Goal: Register for event/course

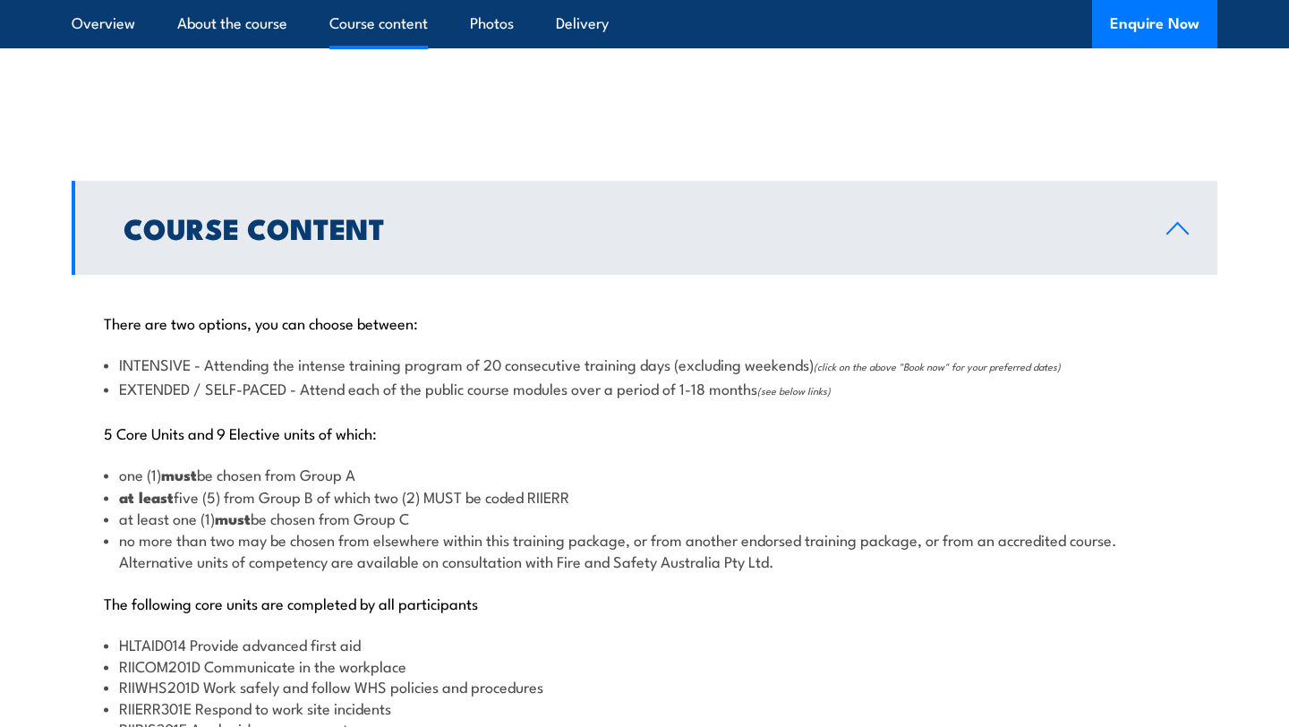
scroll to position [1675, 0]
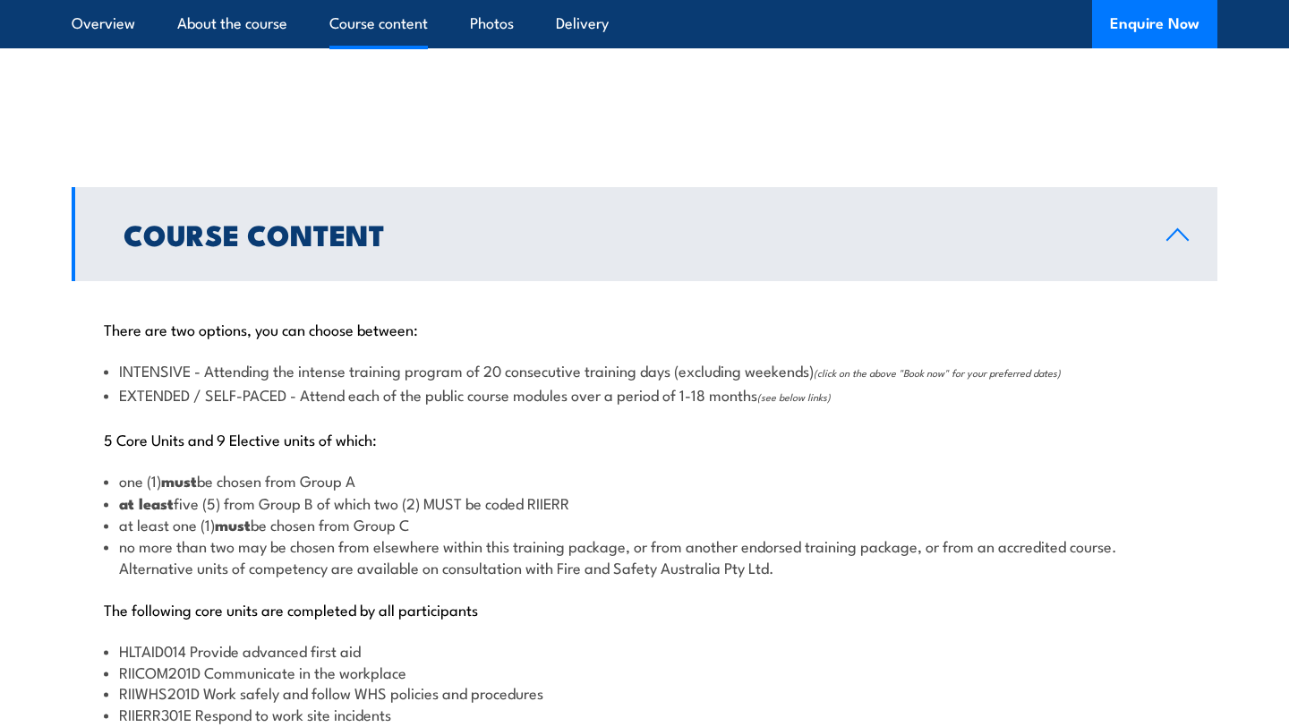
click at [791, 401] on span "(see below links)" at bounding box center [793, 396] width 73 height 14
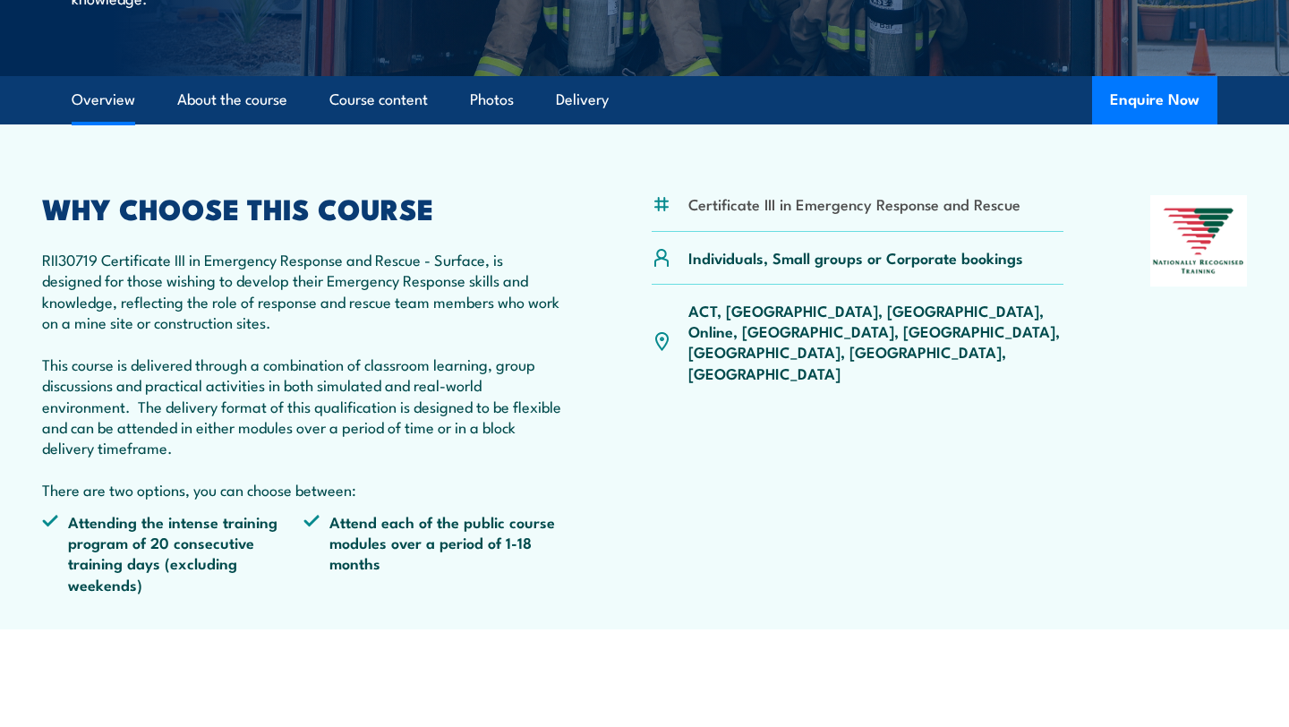
scroll to position [448, 0]
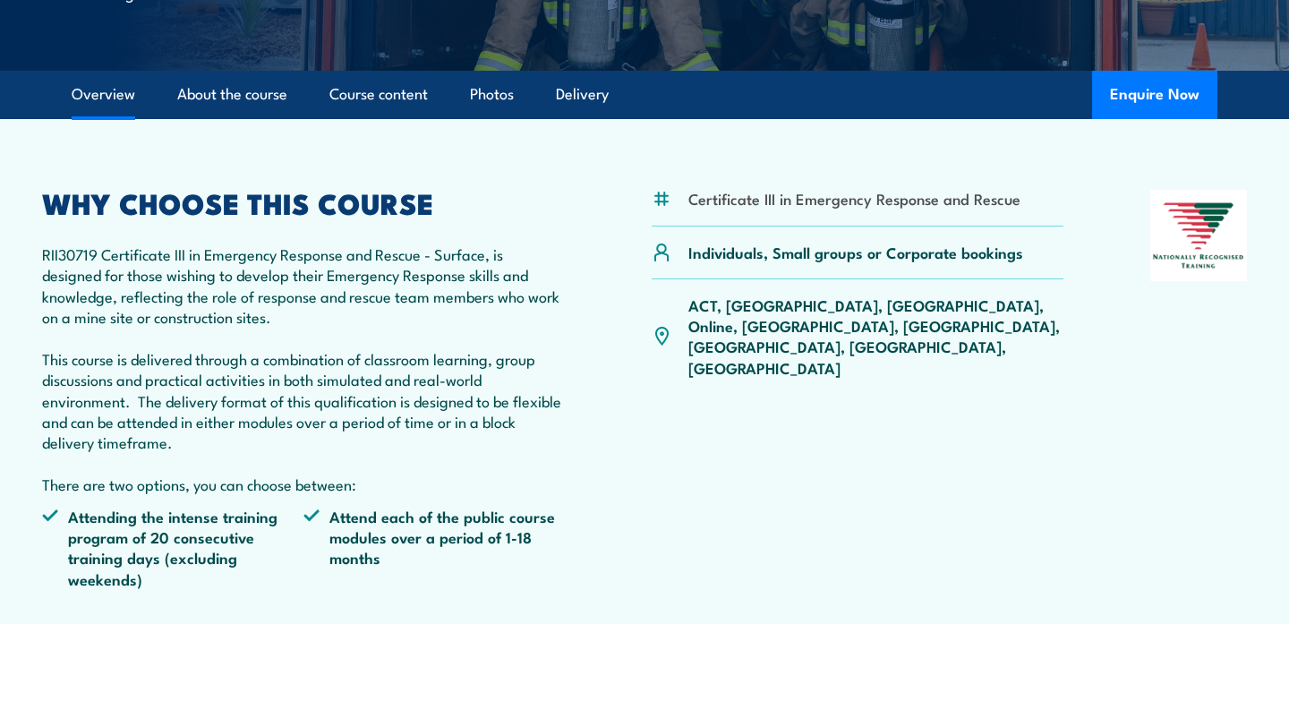
click at [733, 312] on p "ACT, [GEOGRAPHIC_DATA], [GEOGRAPHIC_DATA], Online, [GEOGRAPHIC_DATA], [GEOGRAPH…" at bounding box center [875, 337] width 375 height 84
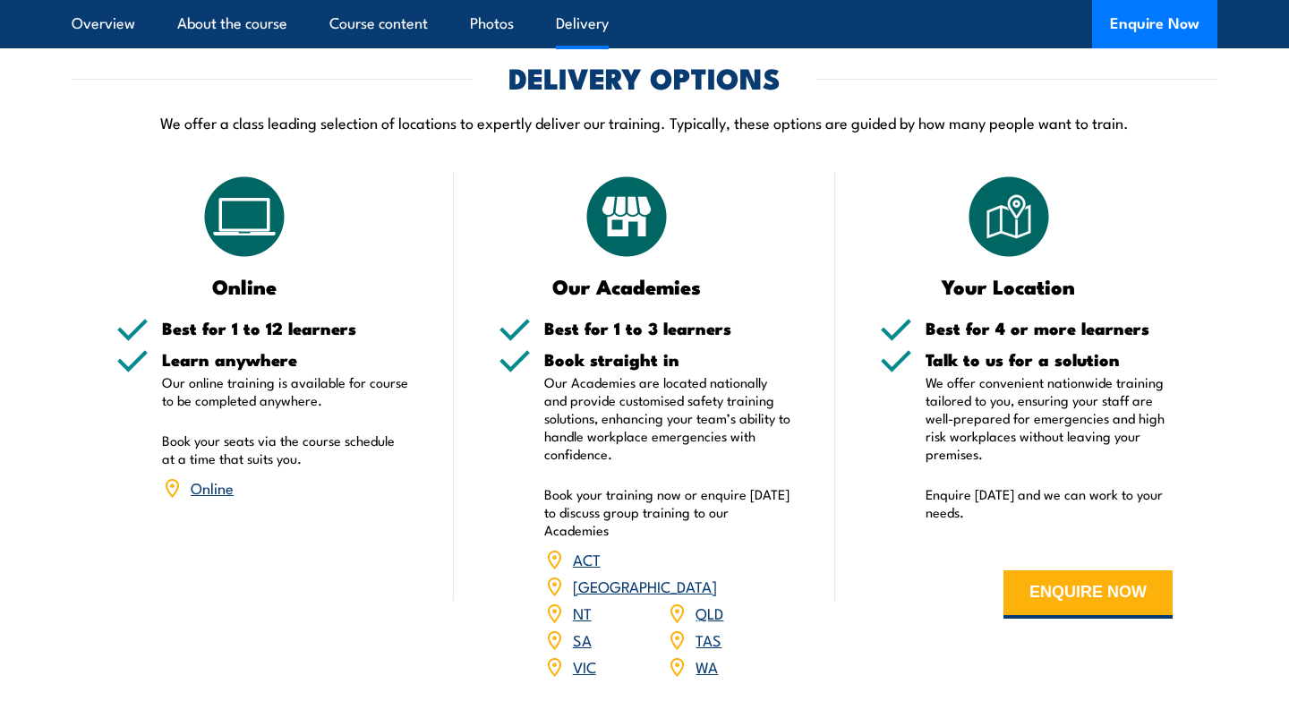
scroll to position [3464, 0]
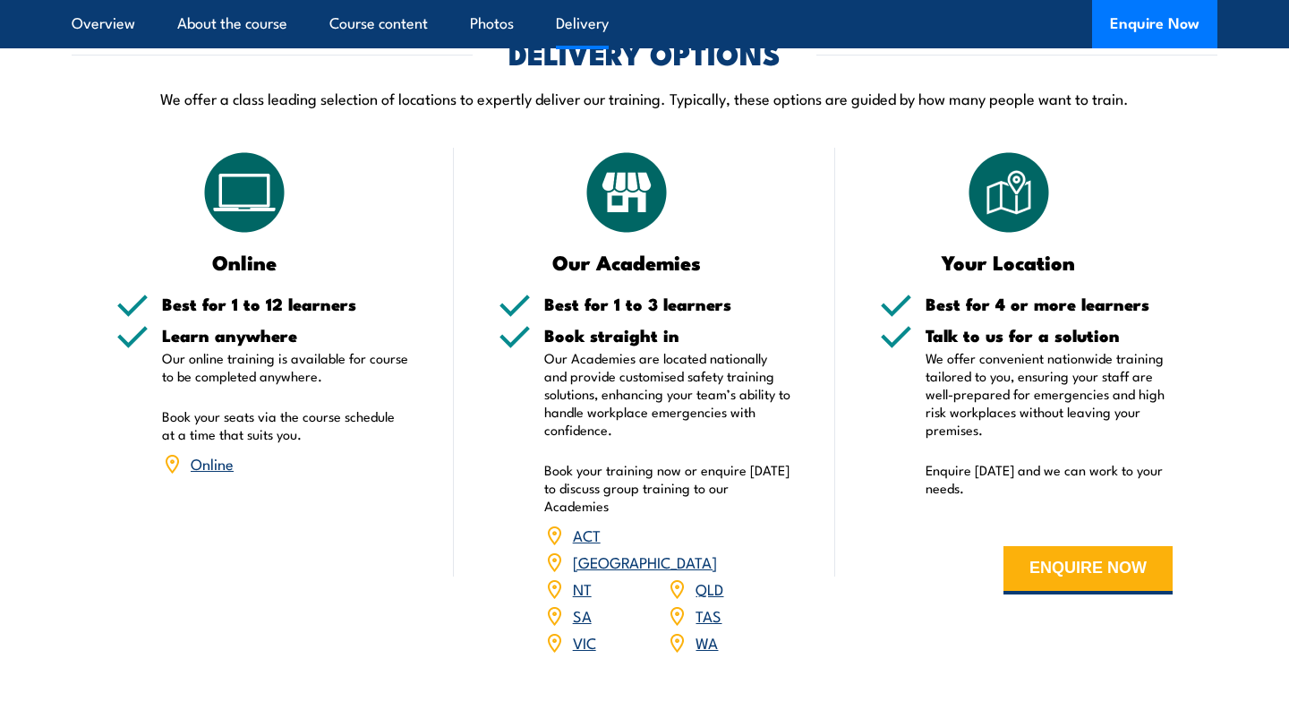
click at [716, 551] on link "[GEOGRAPHIC_DATA]" at bounding box center [645, 561] width 144 height 21
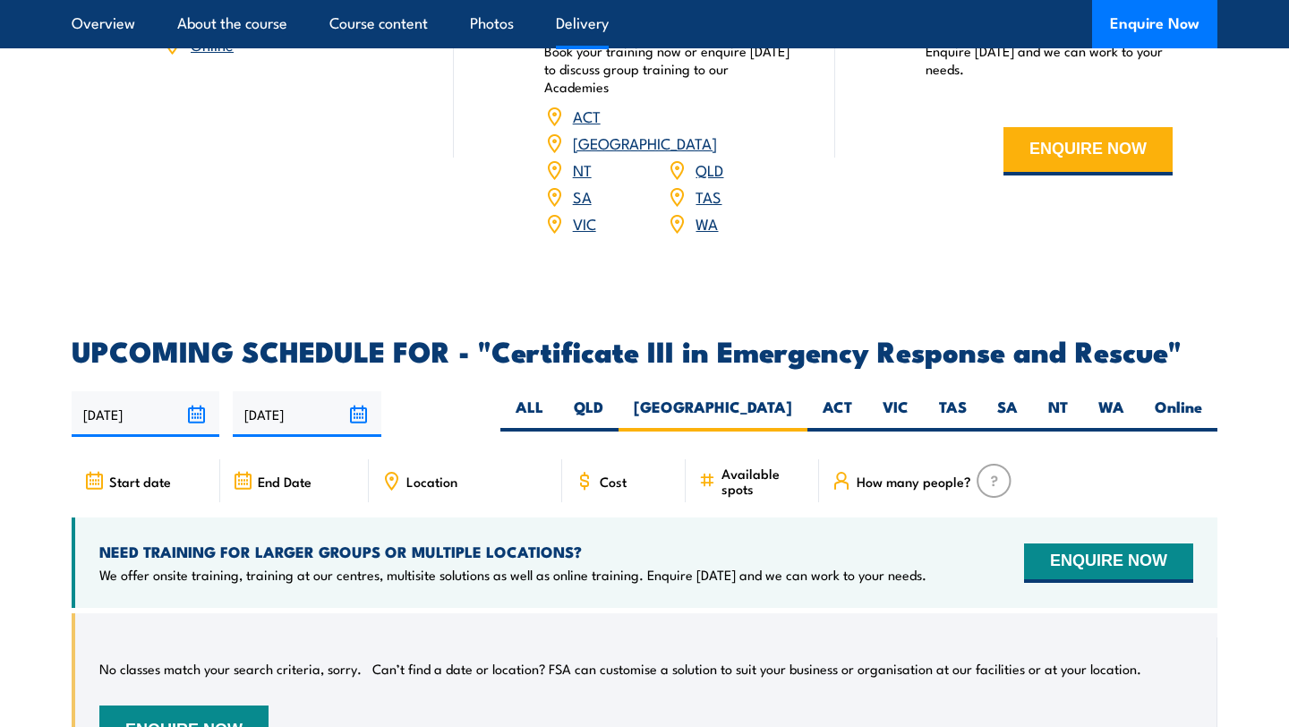
scroll to position [3886, 0]
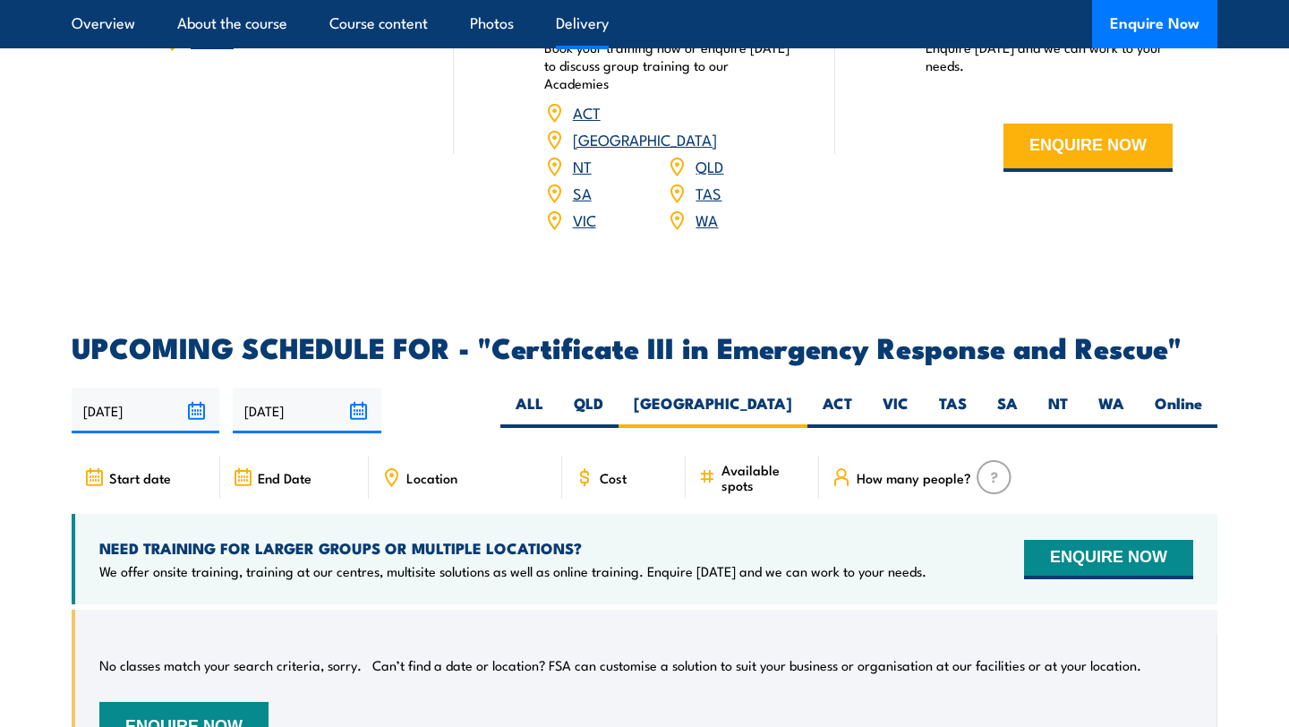
click at [140, 470] on span "Start date" at bounding box center [140, 477] width 62 height 15
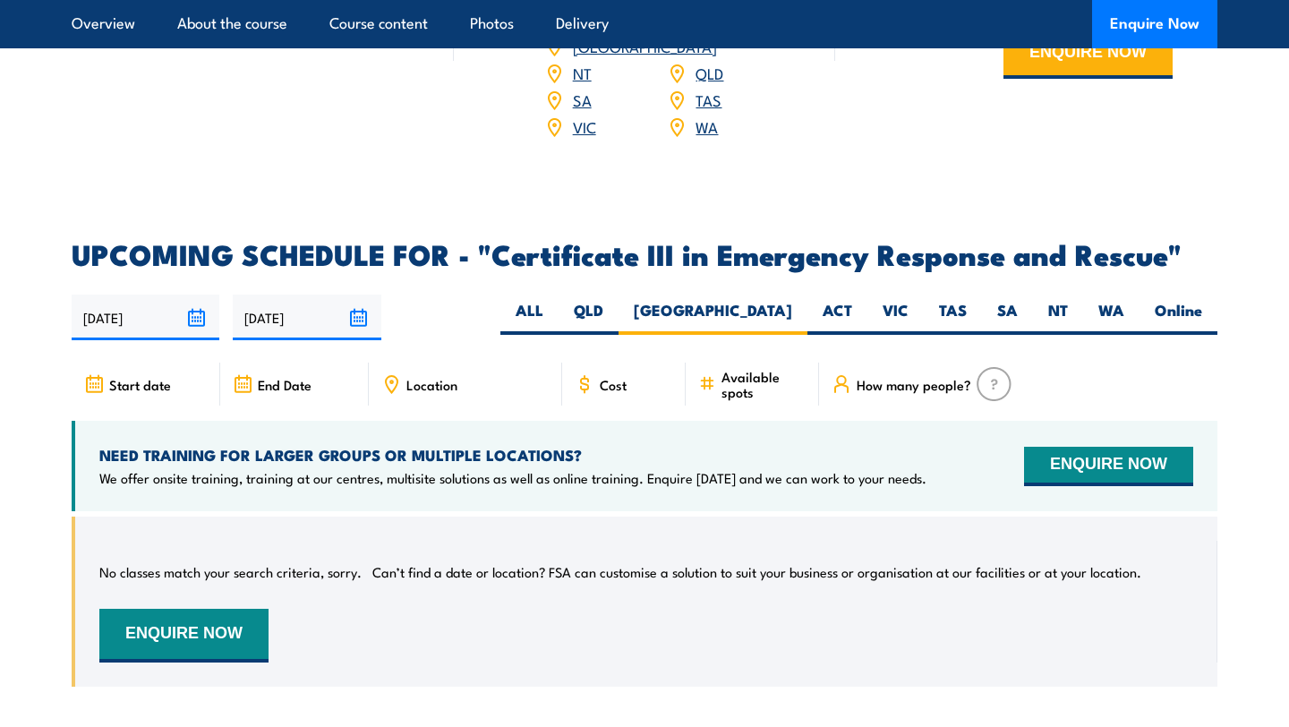
scroll to position [3930, 0]
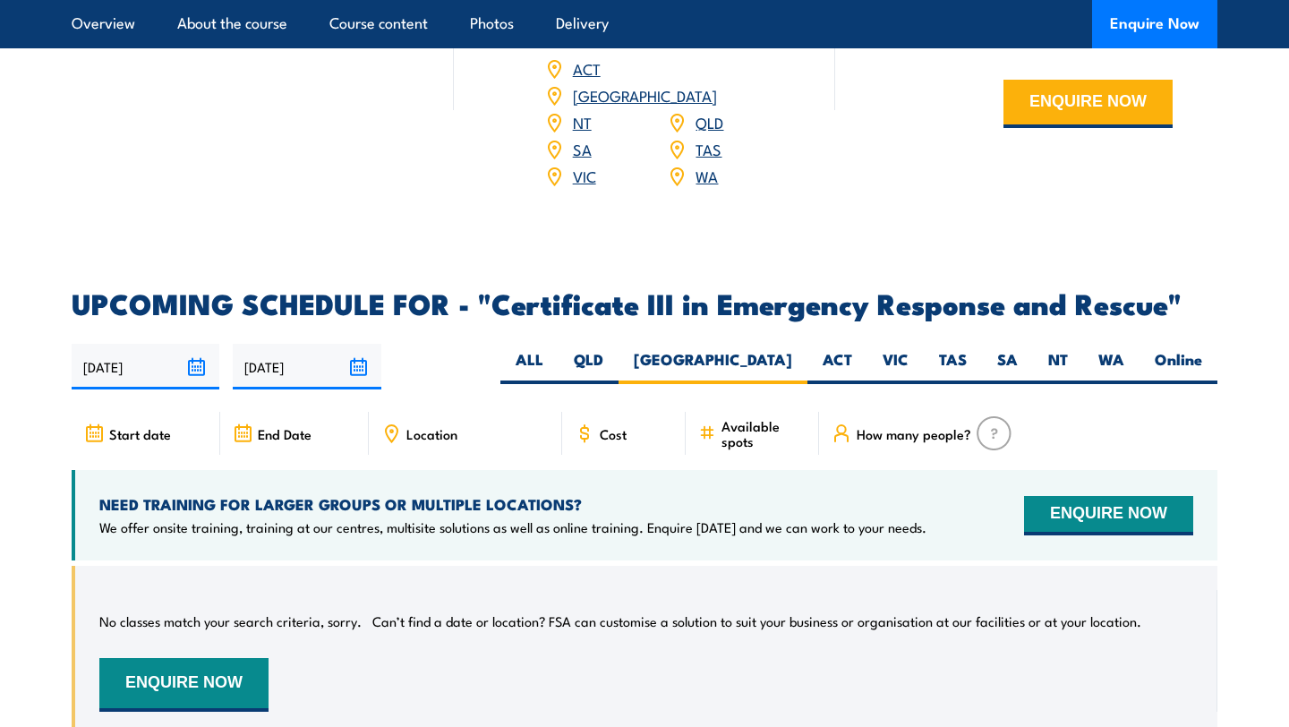
click at [744, 418] on span "Available spots" at bounding box center [764, 433] width 85 height 30
click at [199, 344] on input "[DATE]" at bounding box center [146, 367] width 148 height 46
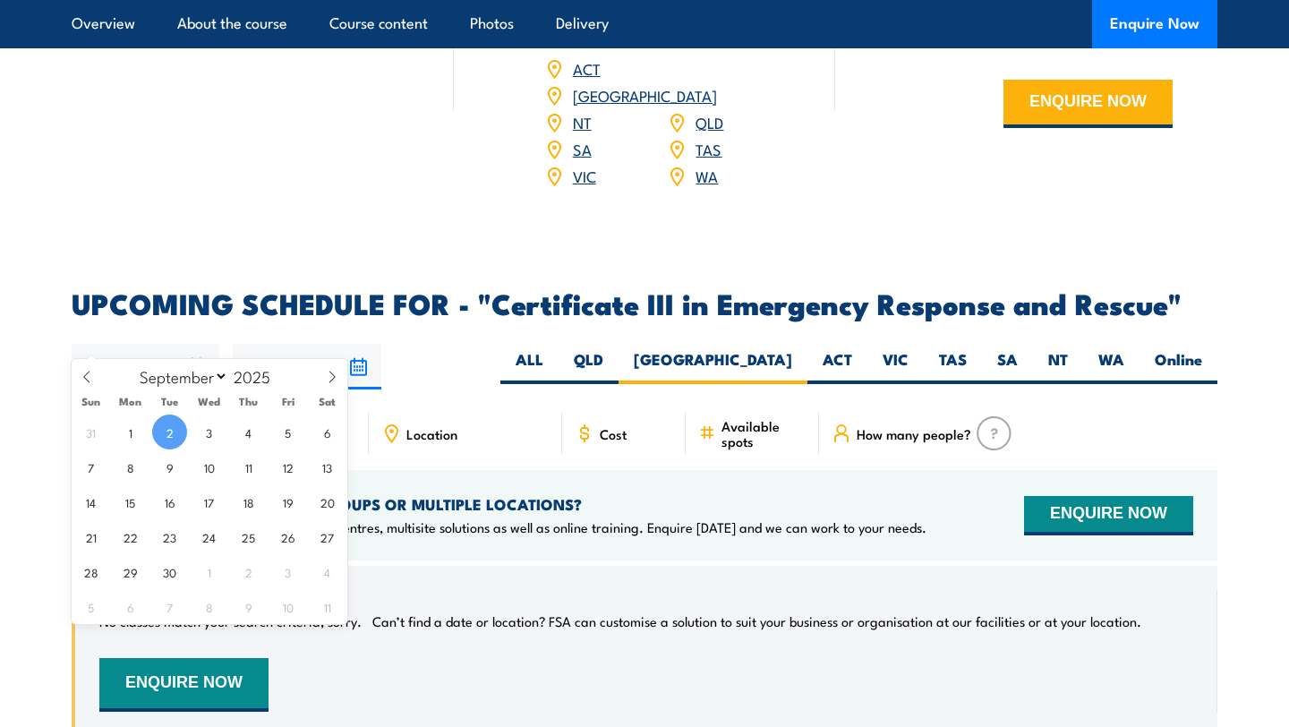
click at [176, 430] on span "2" at bounding box center [169, 431] width 35 height 35
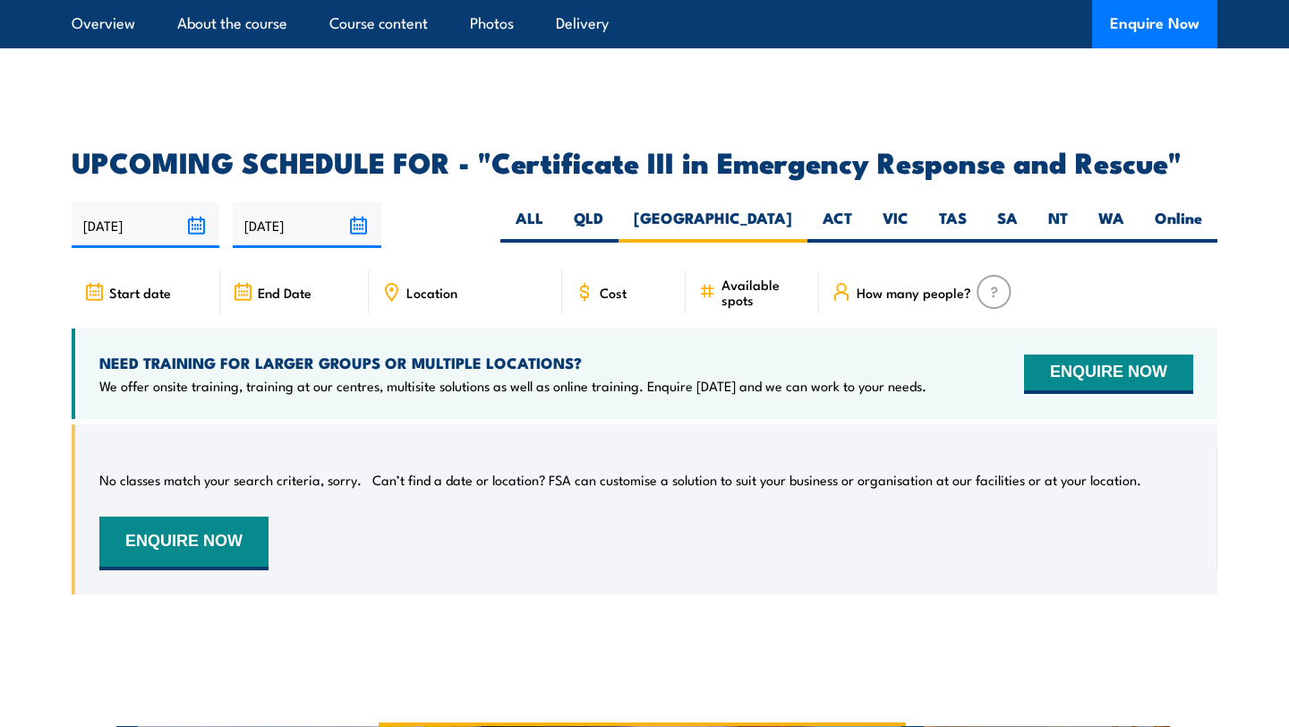
scroll to position [4066, 0]
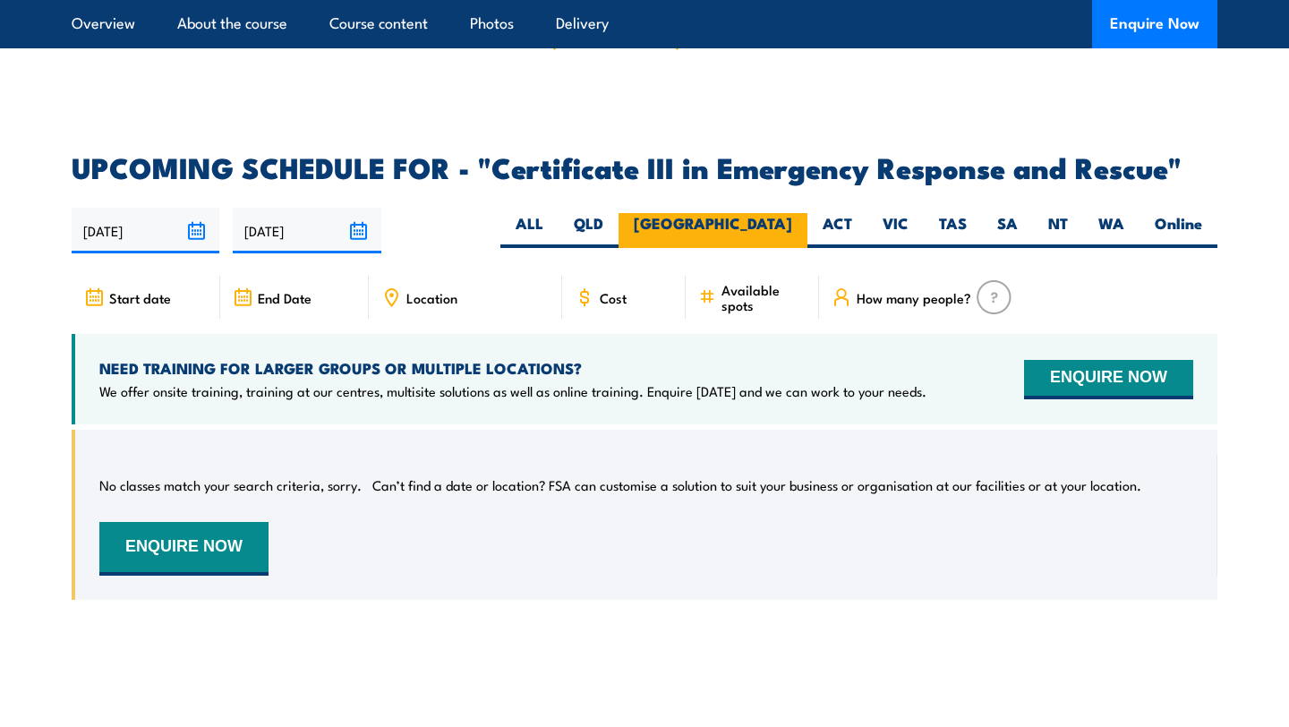
click at [770, 213] on label "[GEOGRAPHIC_DATA]" at bounding box center [713, 230] width 189 height 35
click at [792, 213] on input "[GEOGRAPHIC_DATA]" at bounding box center [798, 219] width 12 height 12
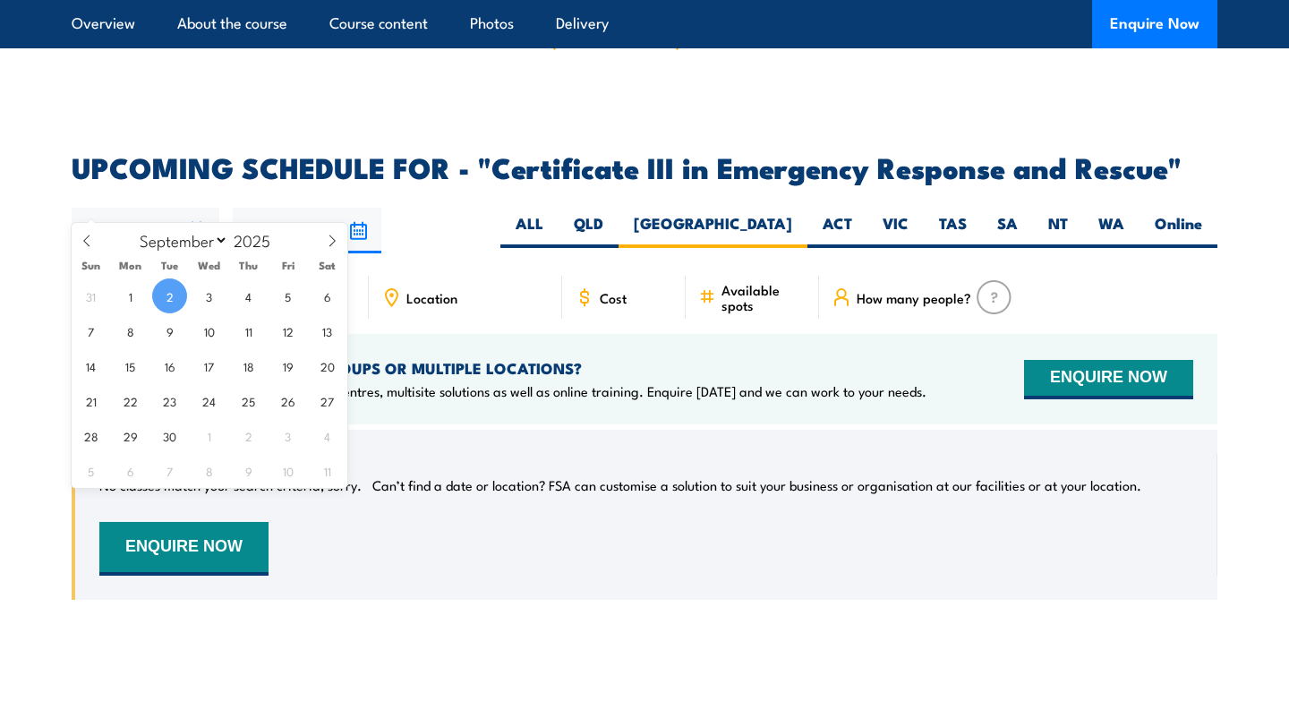
click at [188, 208] on input "[DATE]" at bounding box center [146, 231] width 148 height 46
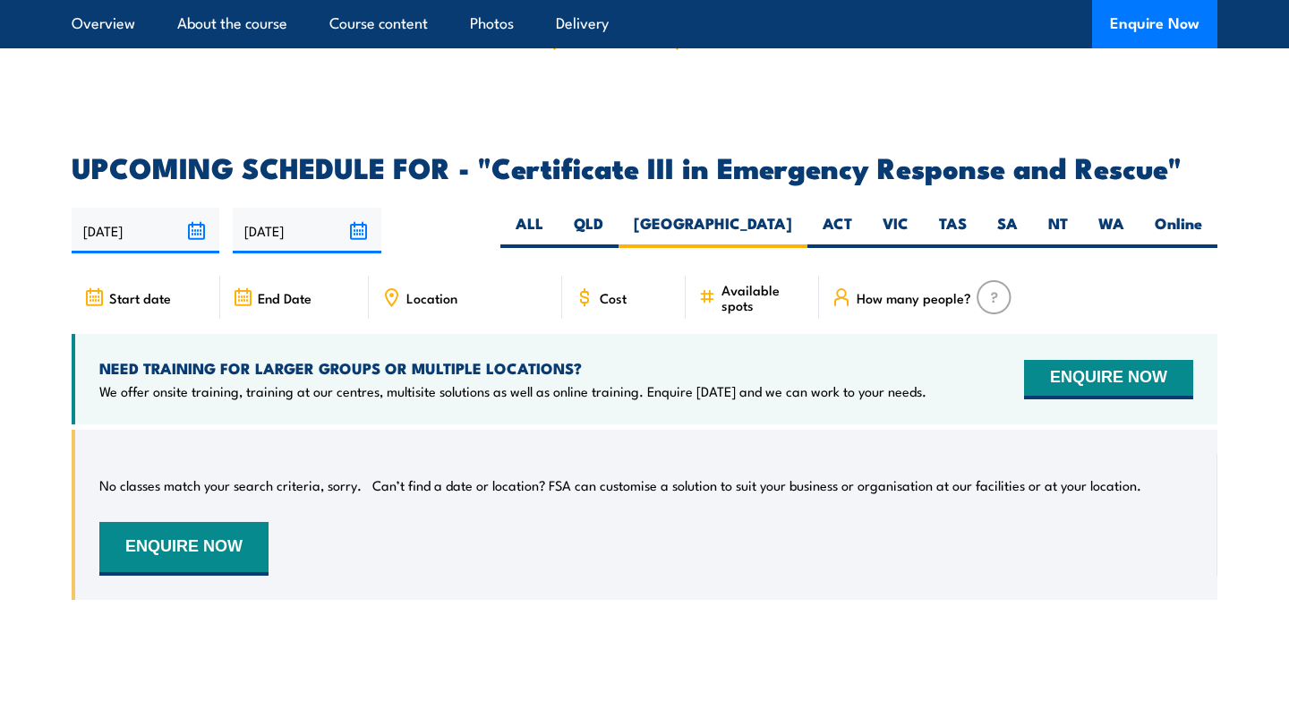
click at [179, 164] on article "UPCOMING SCHEDULE FOR - "Certificate III in Emergency Response and Rescue" 02/0…" at bounding box center [645, 390] width 1146 height 473
click at [133, 290] on span "Start date" at bounding box center [140, 297] width 62 height 15
click at [90, 287] on icon at bounding box center [94, 297] width 20 height 20
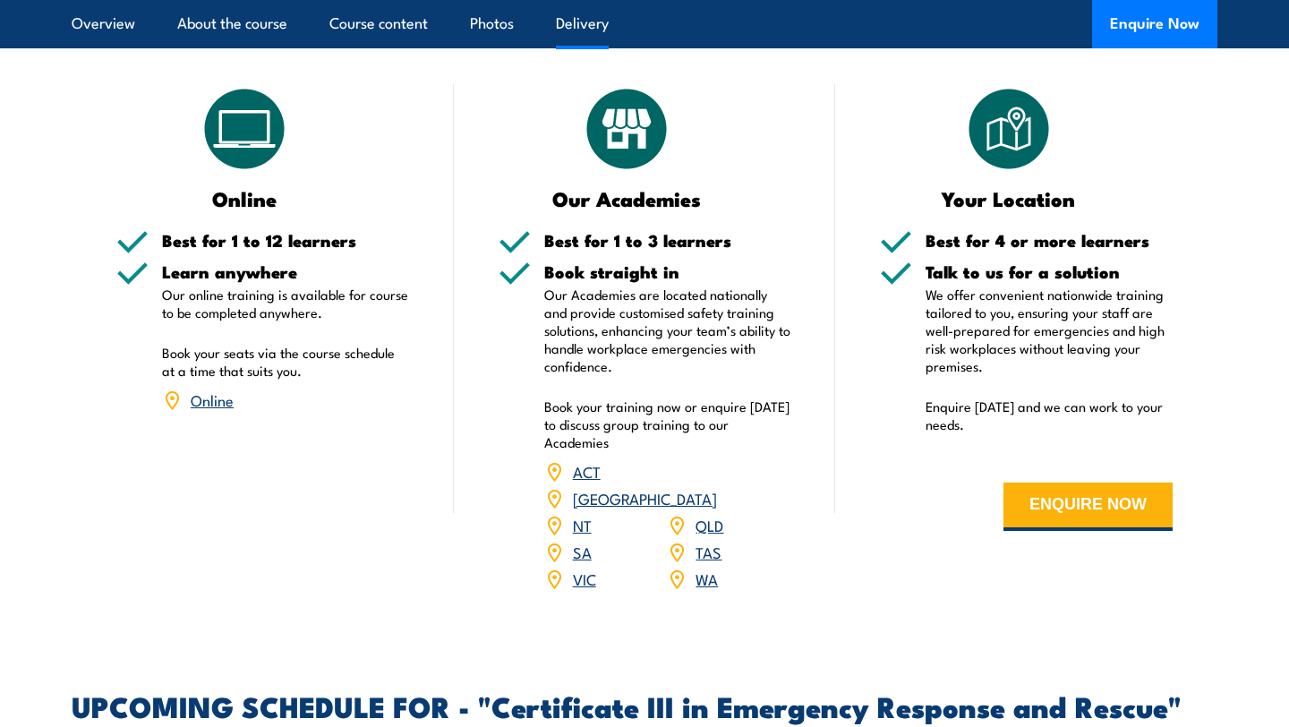
scroll to position [3534, 0]
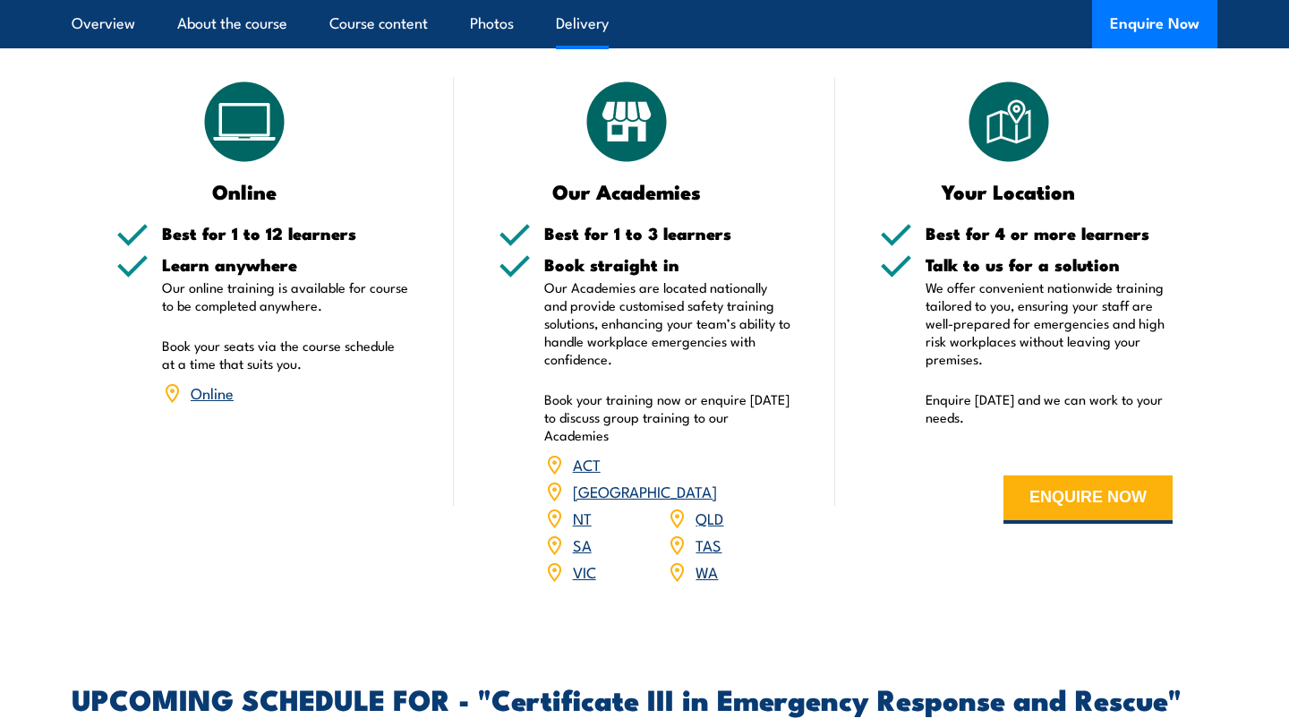
click at [707, 480] on link "[GEOGRAPHIC_DATA]" at bounding box center [645, 490] width 144 height 21
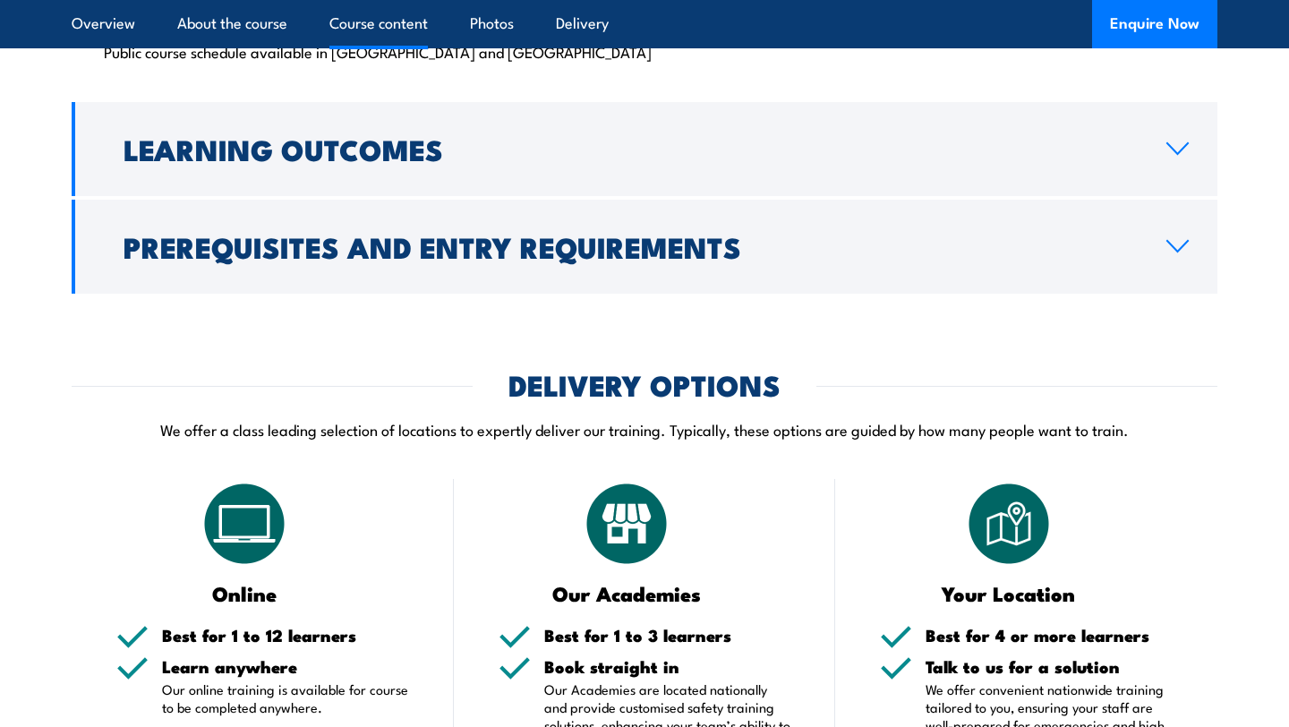
scroll to position [3096, 0]
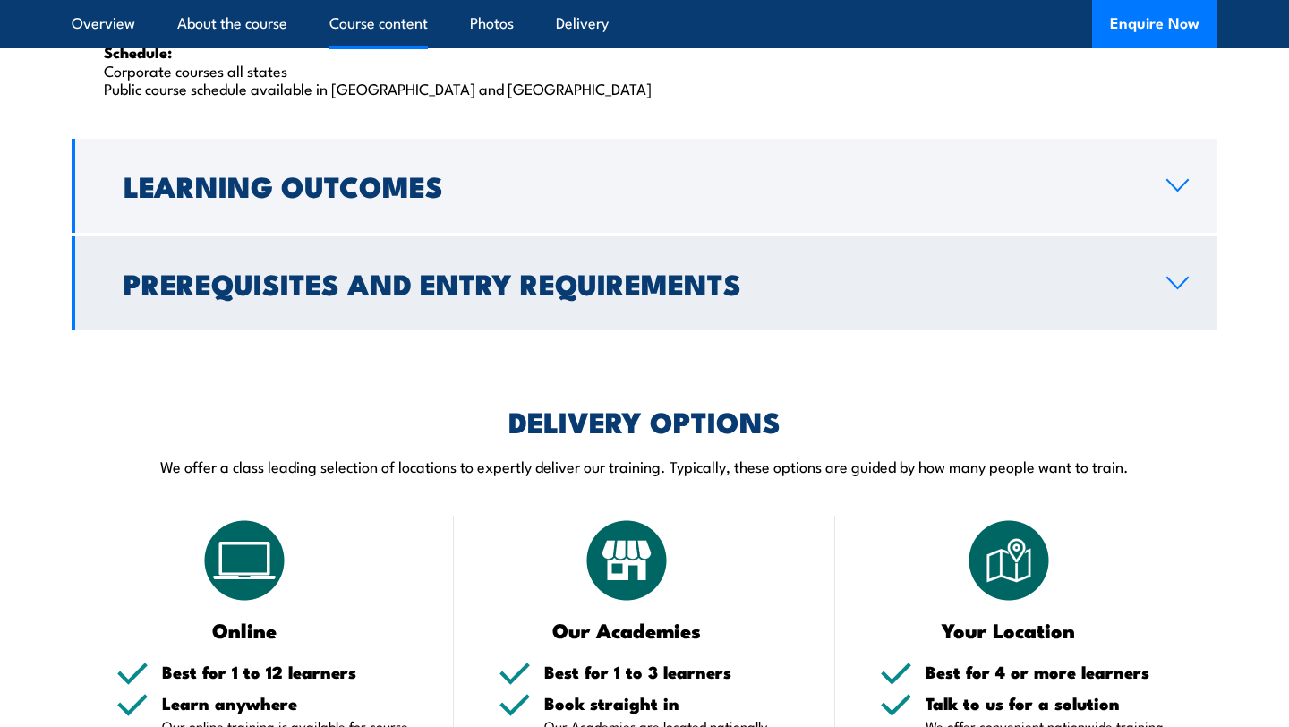
click at [1177, 276] on icon at bounding box center [1178, 283] width 24 height 14
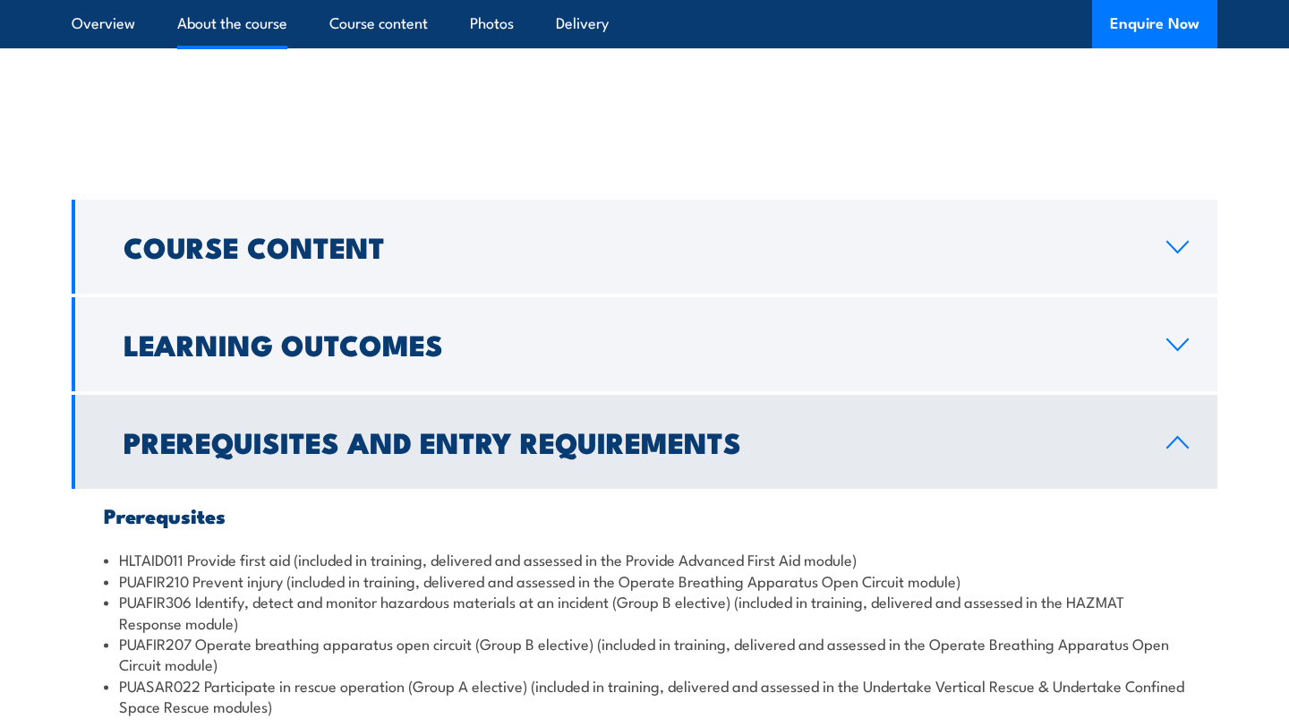
scroll to position [1677, 0]
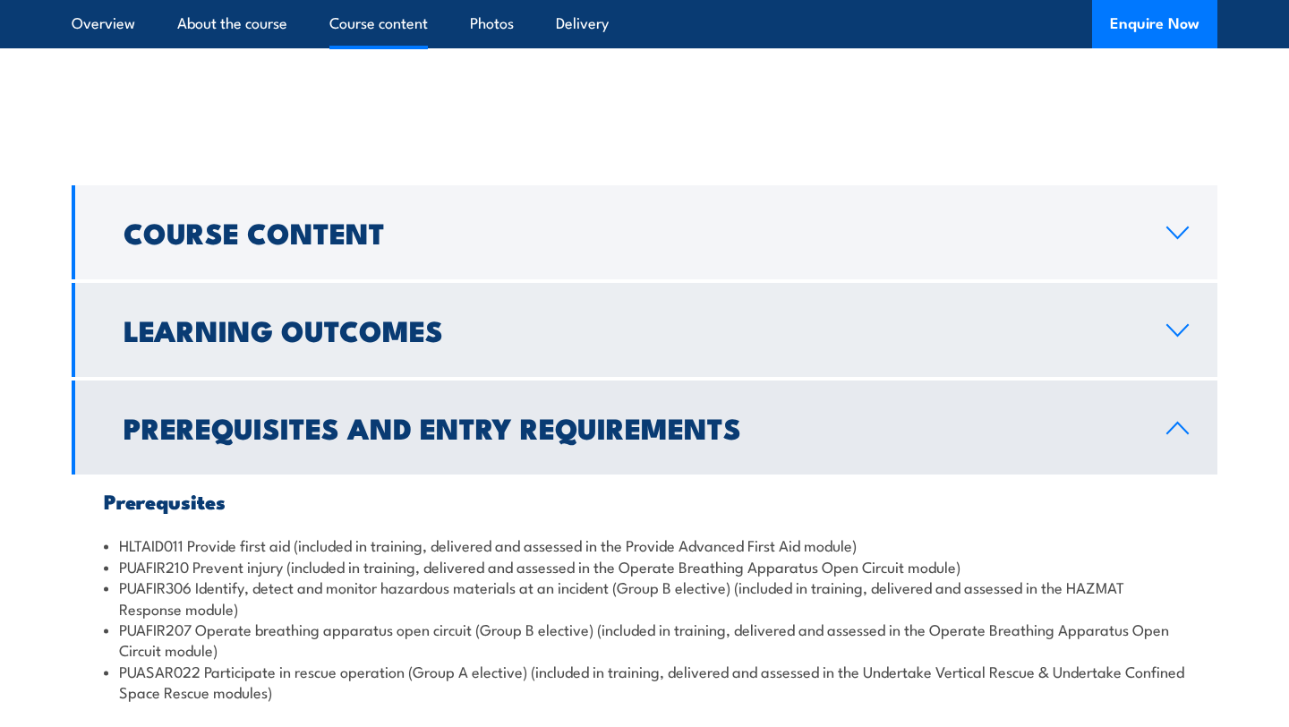
click at [403, 334] on h2 "Learning Outcomes" at bounding box center [631, 329] width 1014 height 25
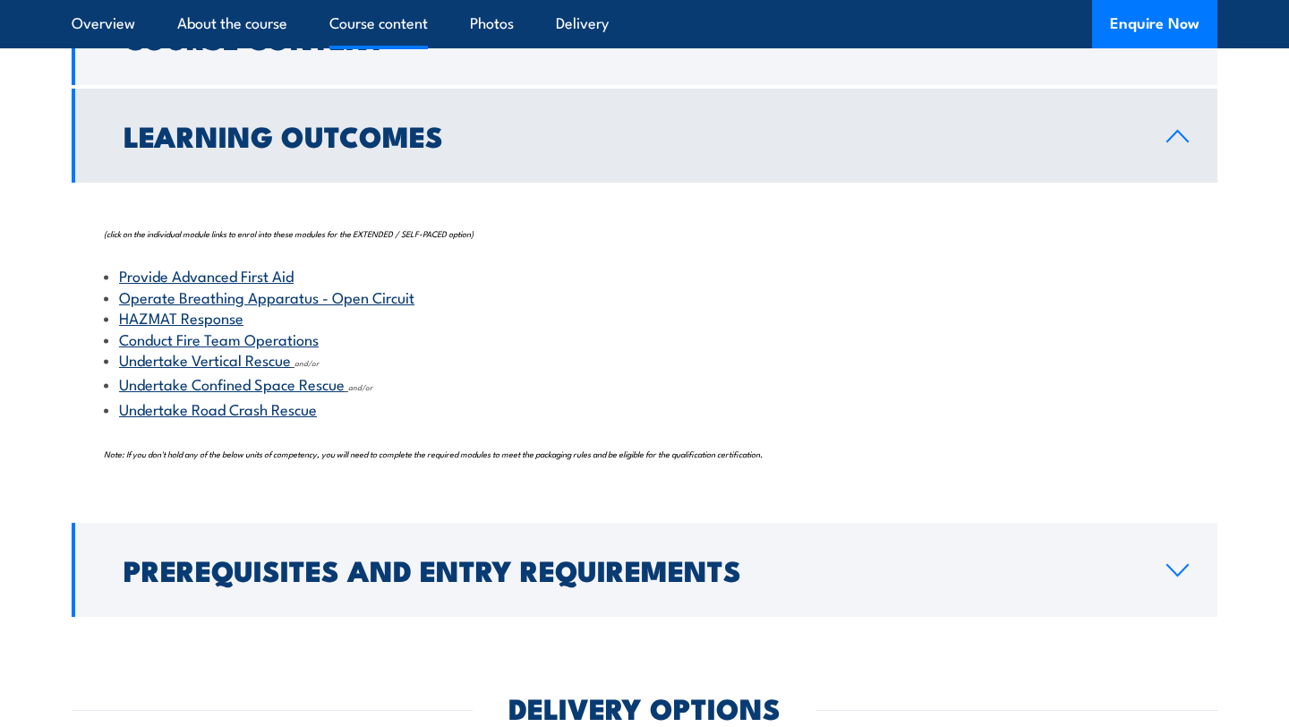
scroll to position [2020, 0]
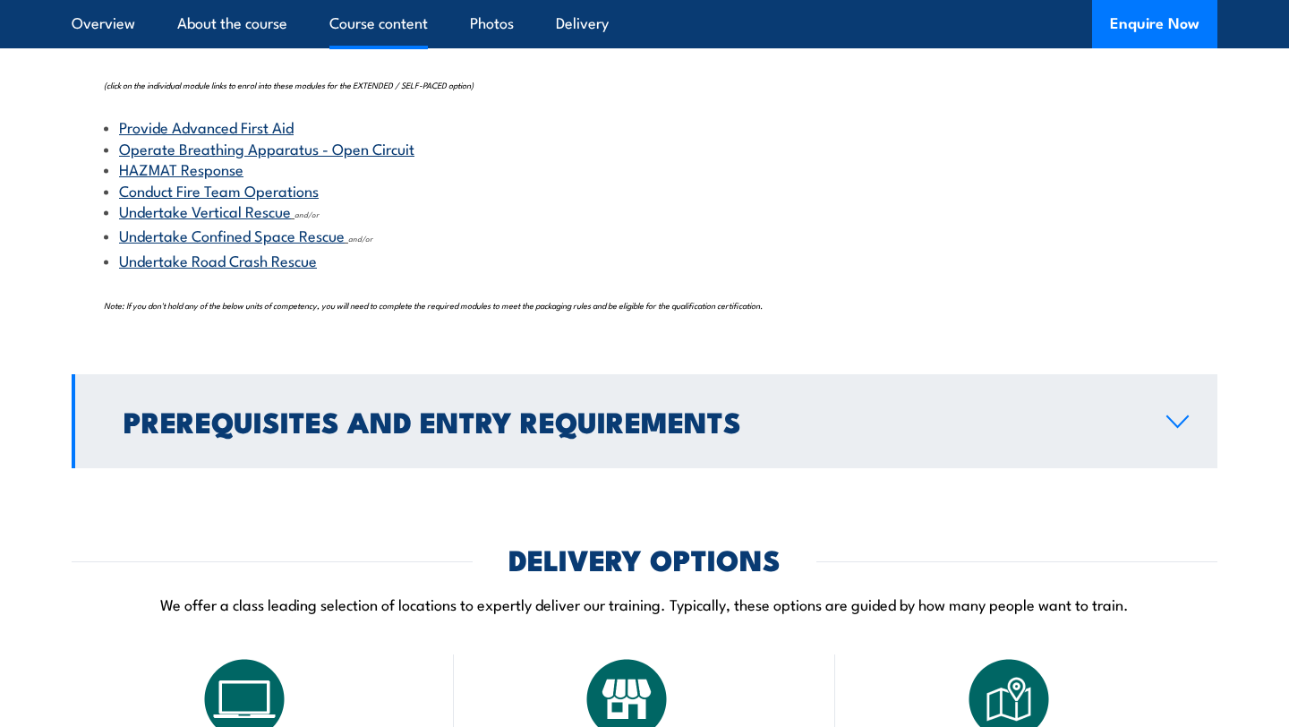
click at [367, 421] on h2 "Prerequisites and Entry Requirements" at bounding box center [631, 420] width 1014 height 25
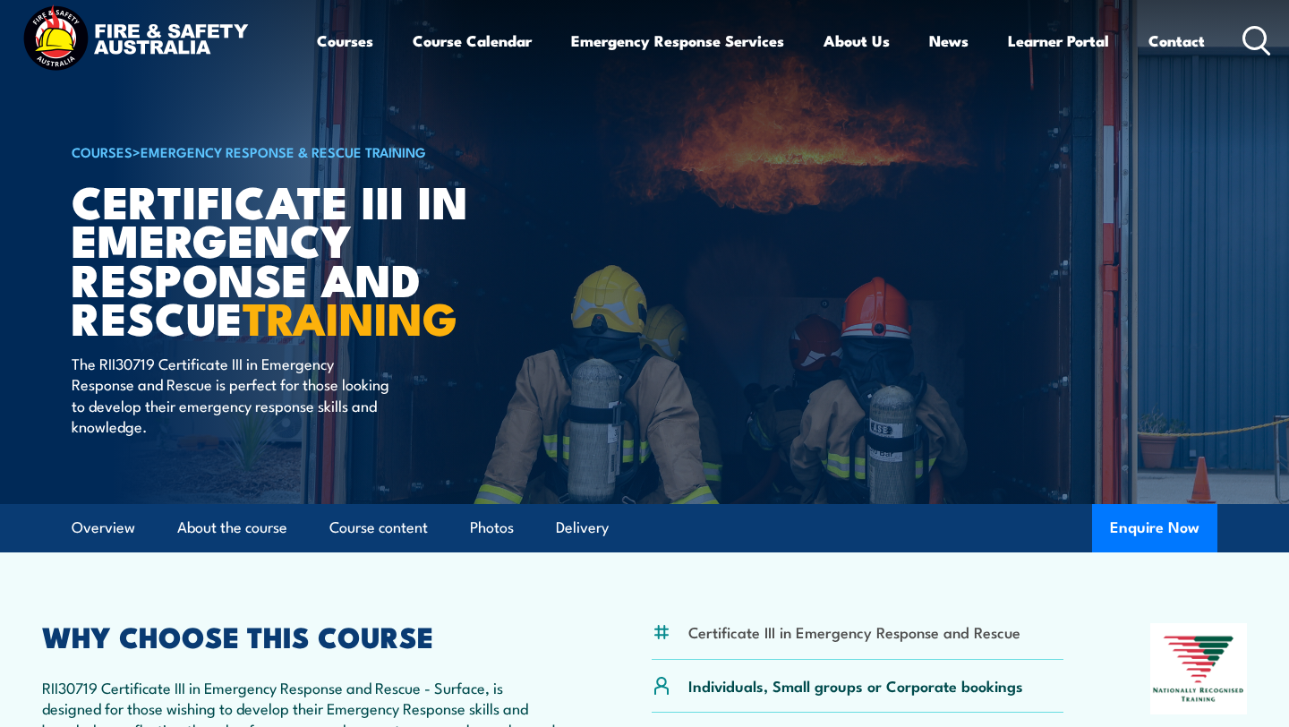
scroll to position [16, 0]
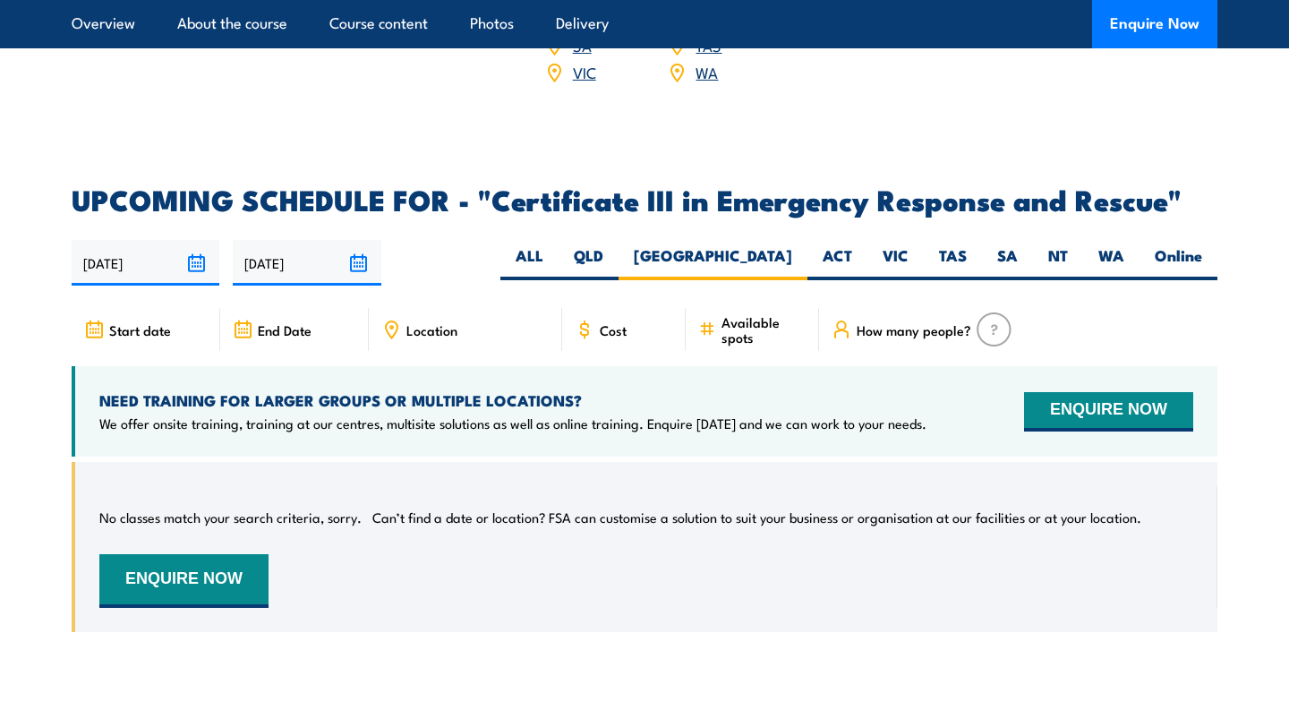
scroll to position [4007, 0]
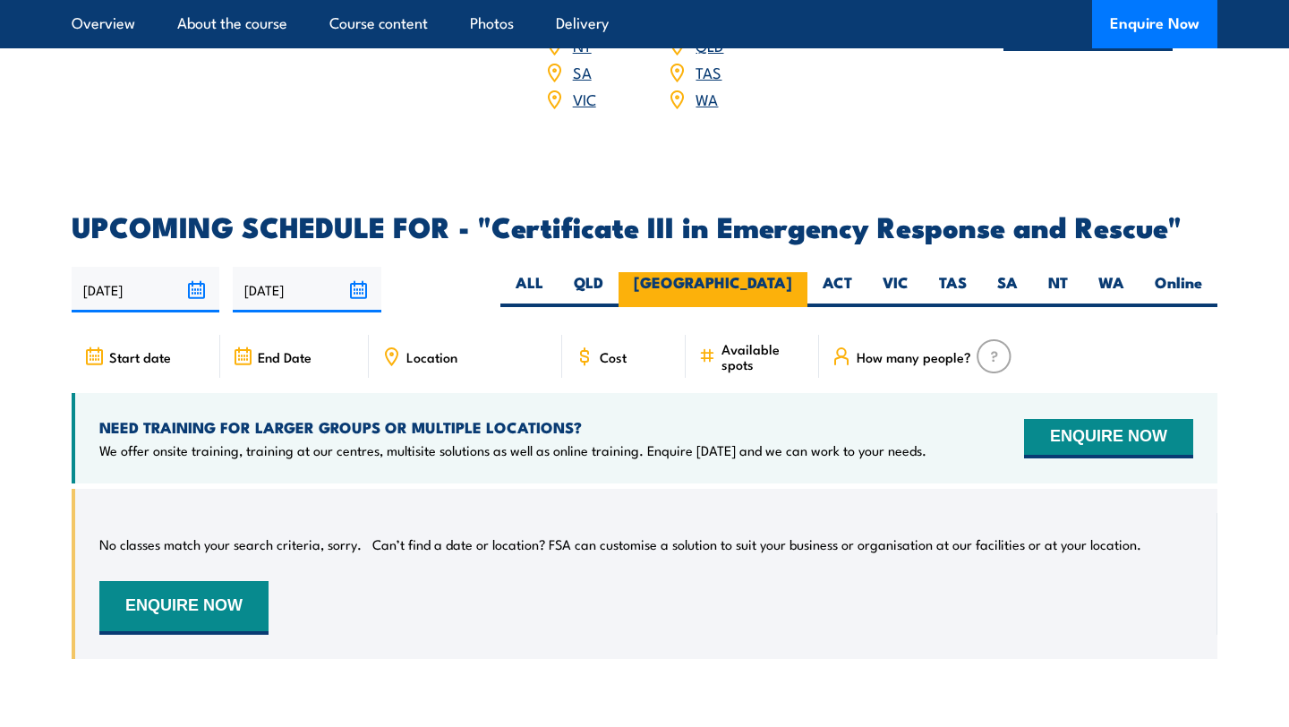
click at [773, 272] on label "[GEOGRAPHIC_DATA]" at bounding box center [713, 289] width 189 height 35
click at [792, 272] on input "[GEOGRAPHIC_DATA]" at bounding box center [798, 278] width 12 height 12
click at [773, 272] on label "[GEOGRAPHIC_DATA]" at bounding box center [713, 289] width 189 height 35
click at [792, 272] on input "[GEOGRAPHIC_DATA]" at bounding box center [798, 278] width 12 height 12
click at [773, 272] on label "[GEOGRAPHIC_DATA]" at bounding box center [713, 289] width 189 height 35
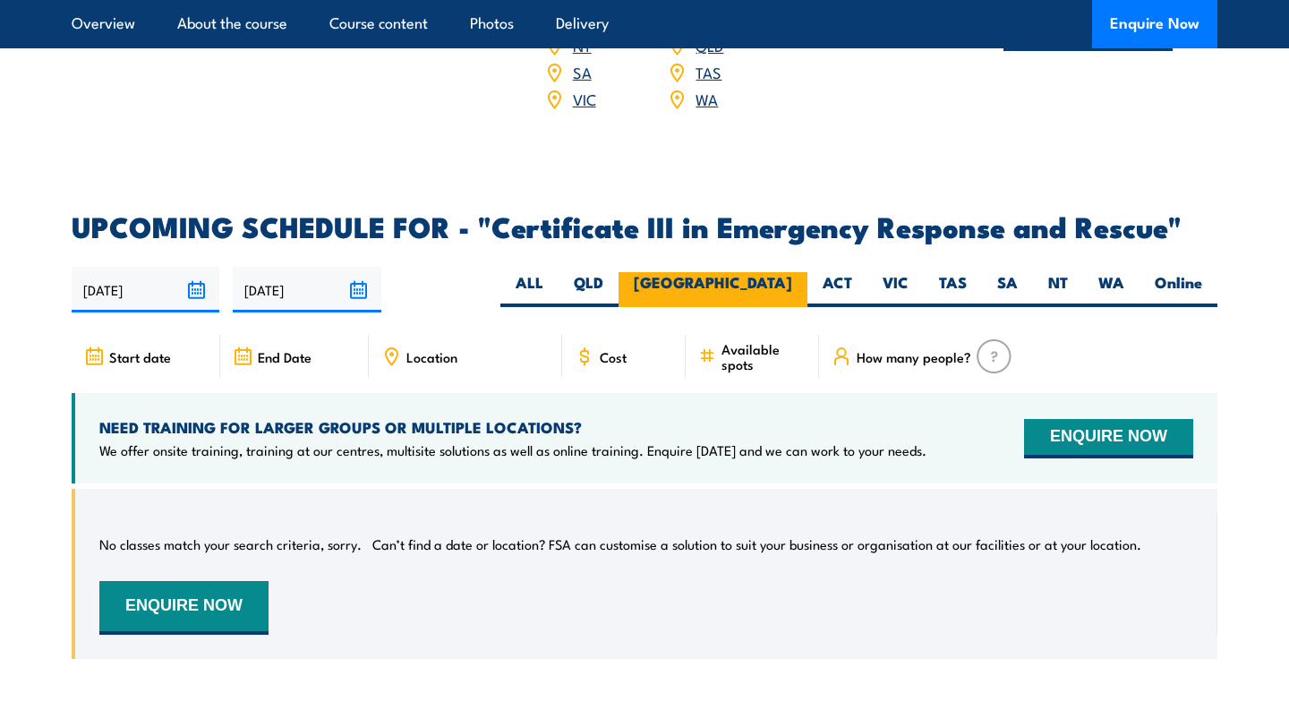
click at [792, 272] on input "[GEOGRAPHIC_DATA]" at bounding box center [798, 278] width 12 height 12
click at [773, 272] on label "[GEOGRAPHIC_DATA]" at bounding box center [713, 289] width 189 height 35
click at [792, 272] on input "[GEOGRAPHIC_DATA]" at bounding box center [798, 278] width 12 height 12
click at [102, 347] on icon at bounding box center [94, 357] width 21 height 20
click at [94, 346] on icon at bounding box center [94, 356] width 20 height 20
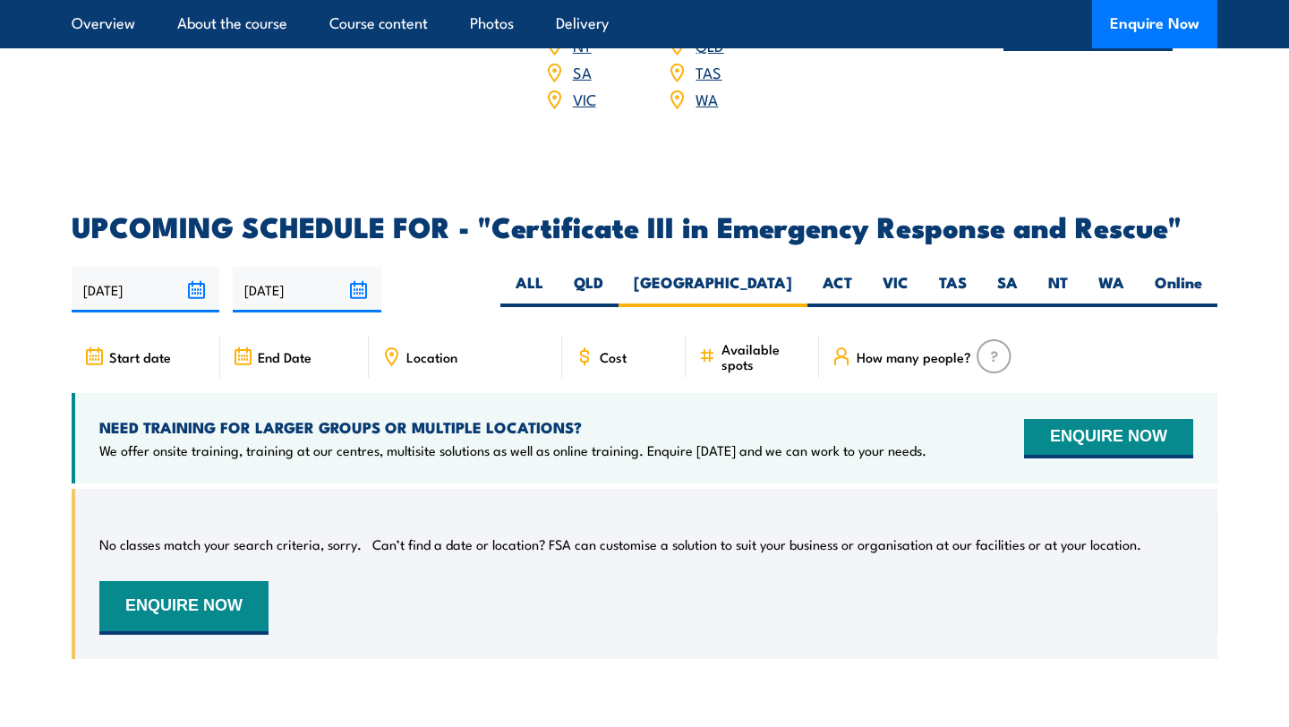
click at [89, 346] on icon at bounding box center [94, 356] width 20 height 20
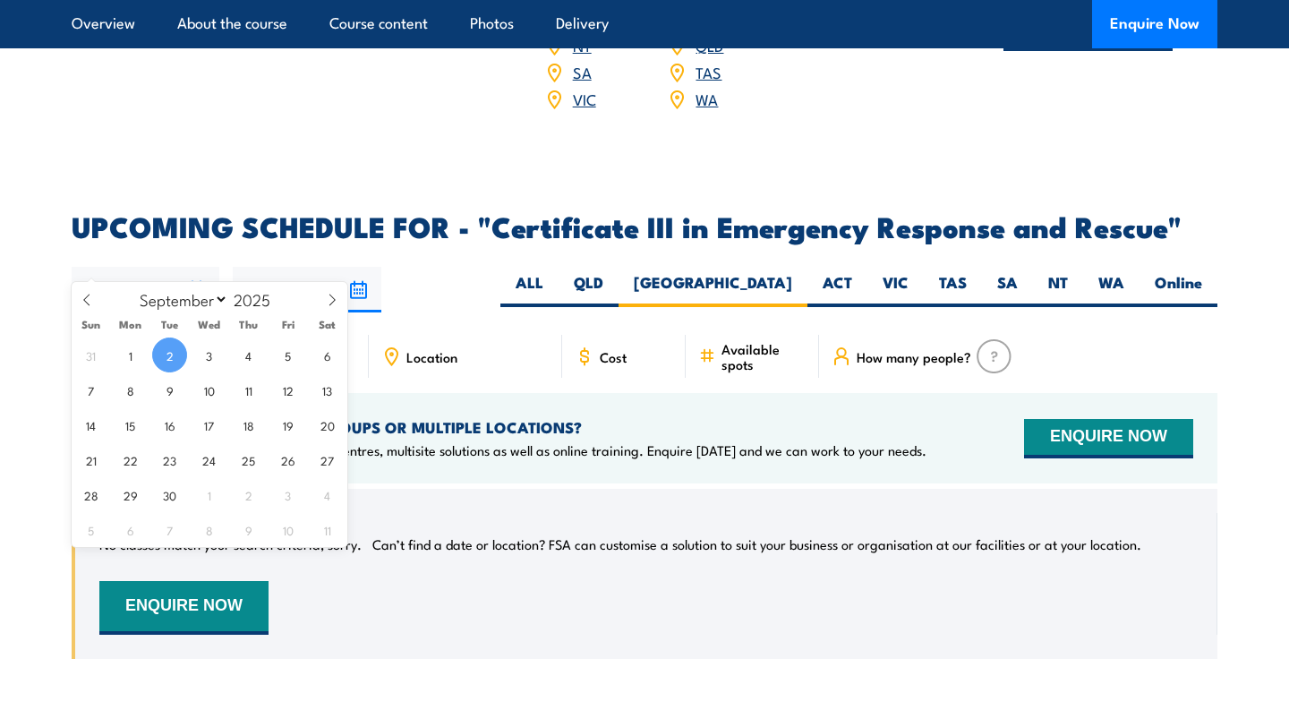
click at [199, 267] on input "[DATE]" at bounding box center [146, 290] width 148 height 46
click at [204, 349] on span "3" at bounding box center [209, 354] width 35 height 35
type input "03/09/2025"
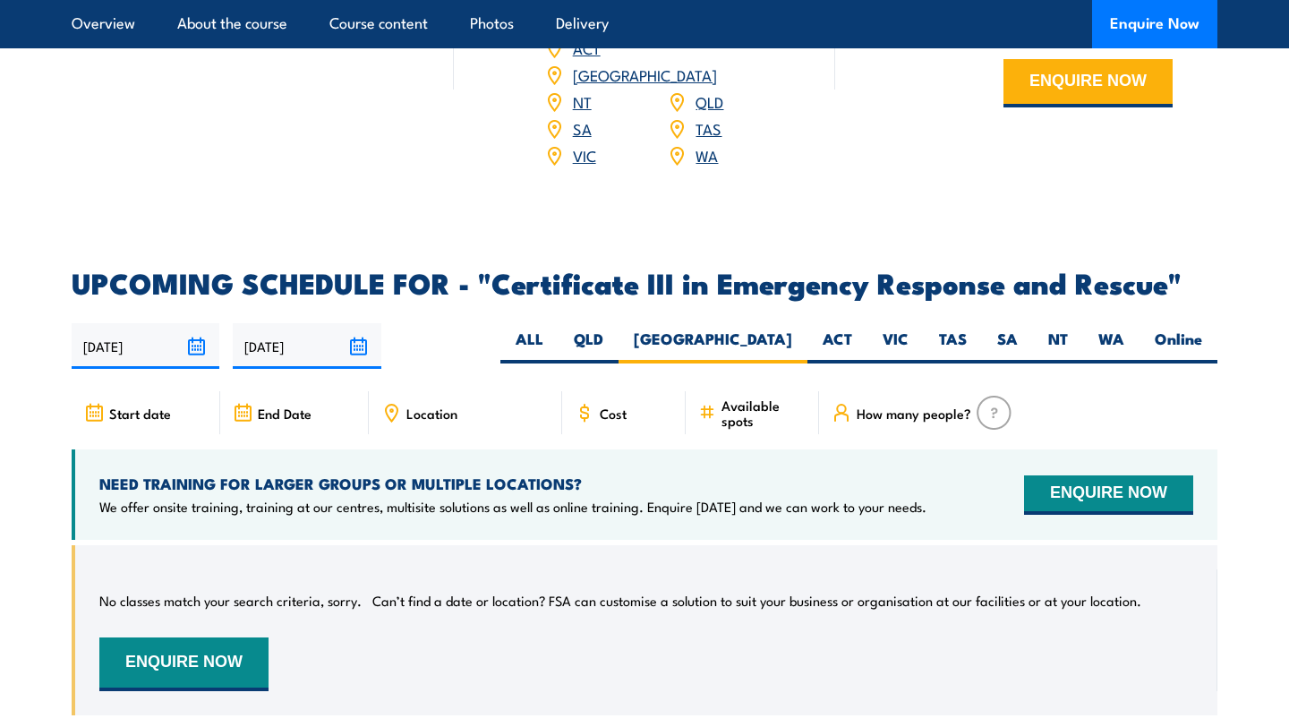
scroll to position [4186, 0]
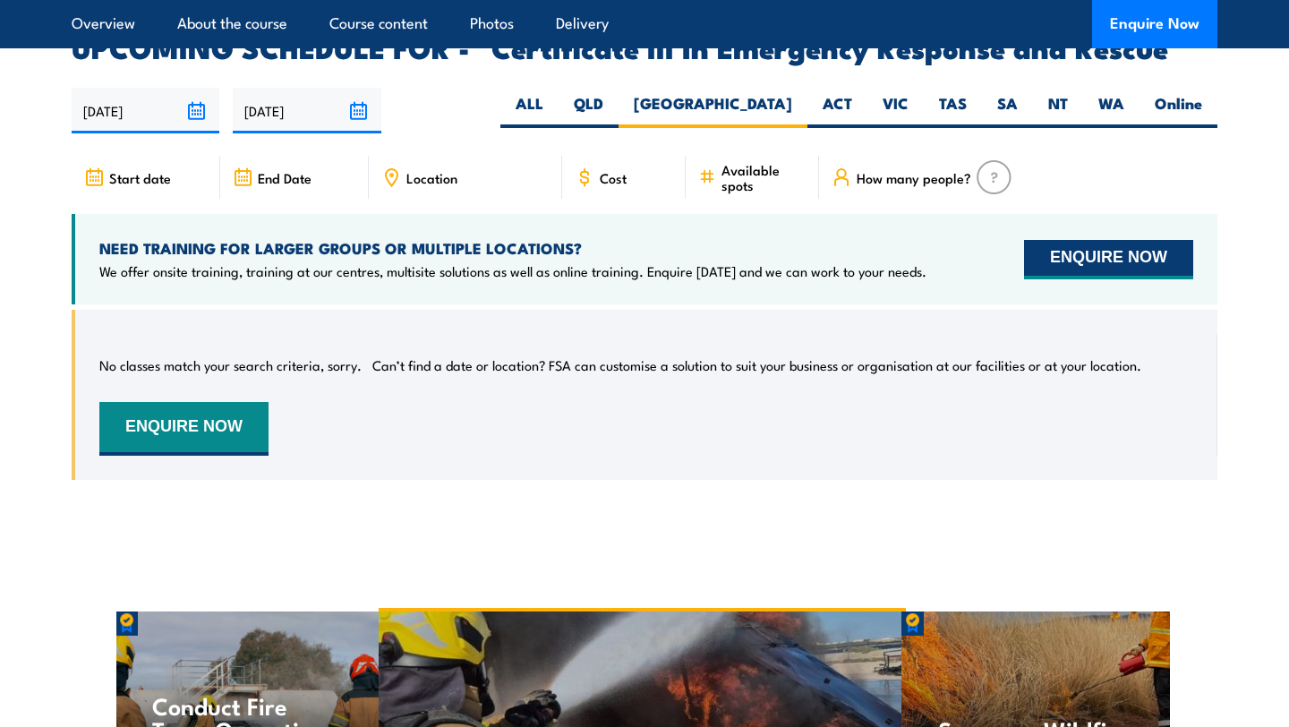
click at [1127, 240] on button "ENQUIRE NOW" at bounding box center [1108, 259] width 169 height 39
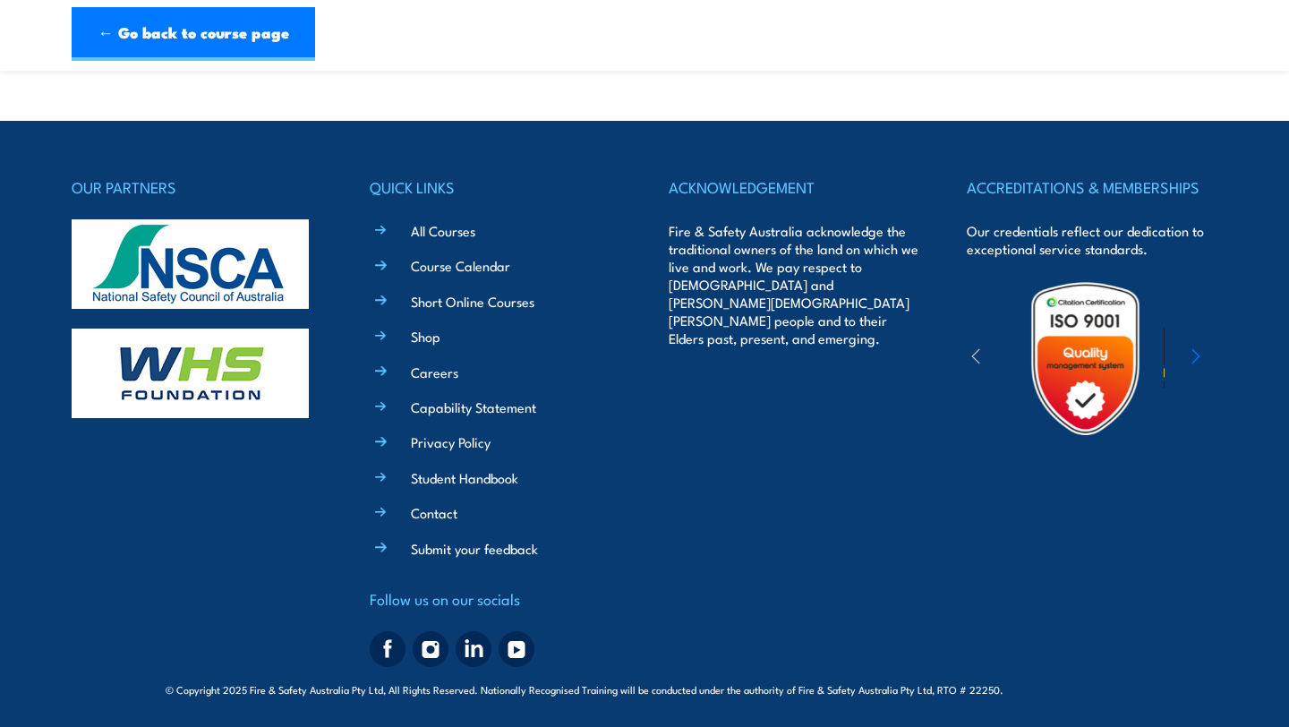
scroll to position [1131, 0]
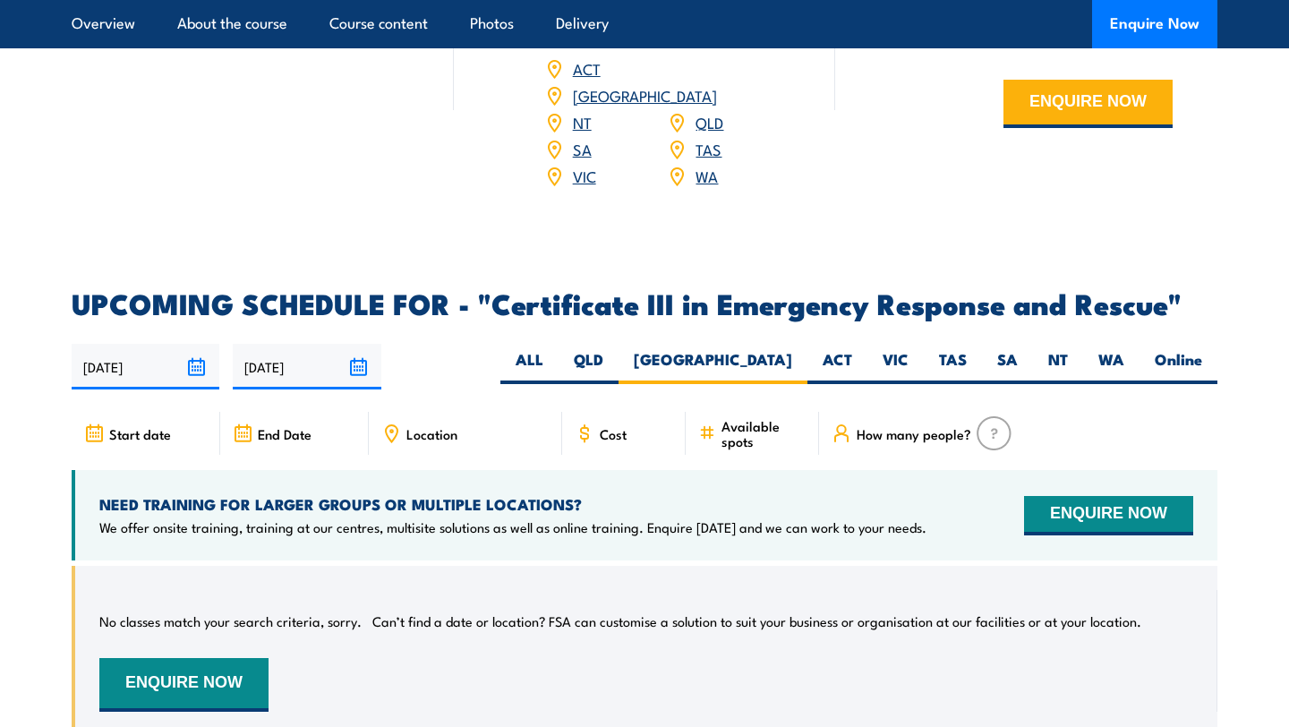
scroll to position [3930, 0]
